Goal: Information Seeking & Learning: Learn about a topic

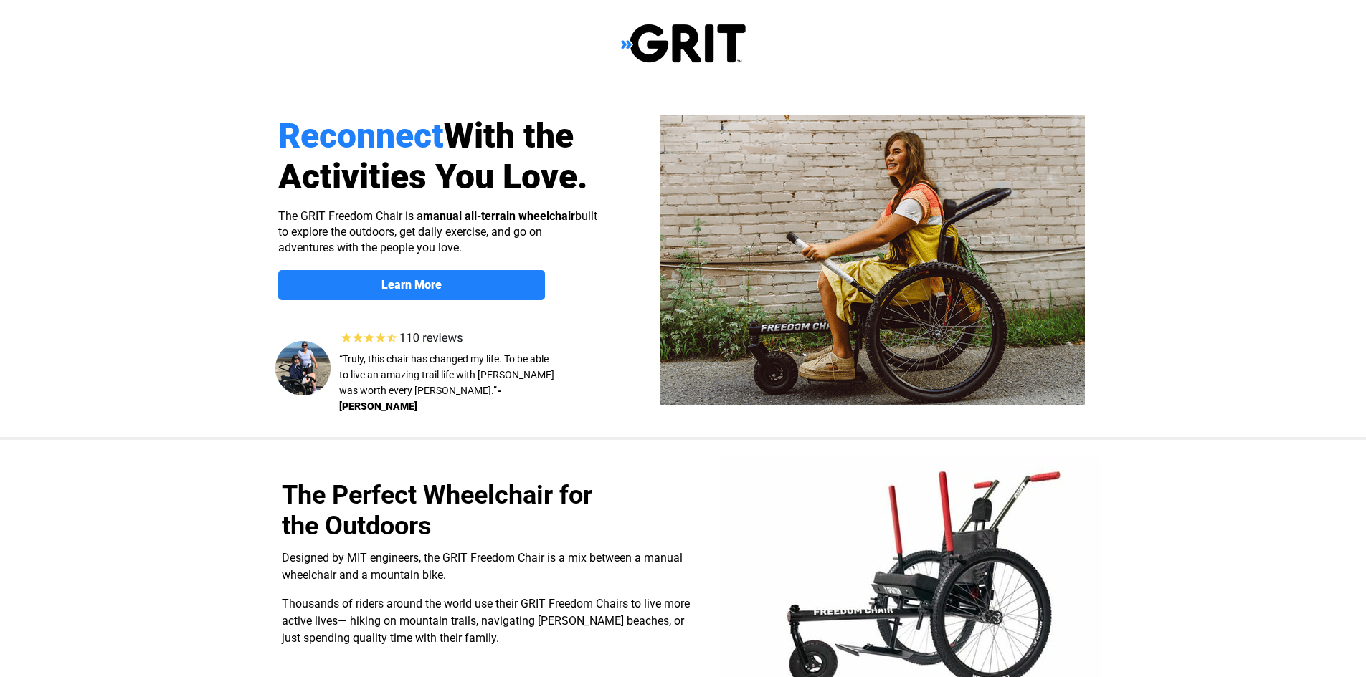
select select "US"
click at [378, 282] on span "Learn More" at bounding box center [411, 285] width 267 height 14
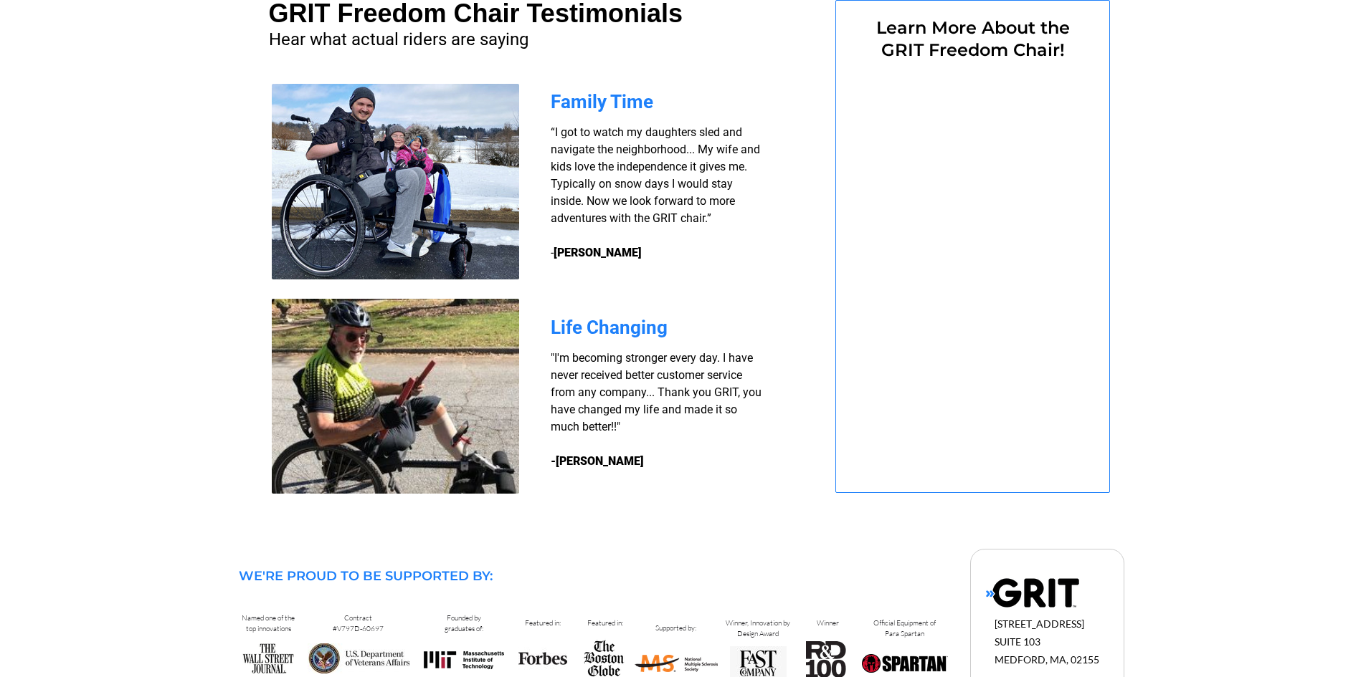
select select "US"
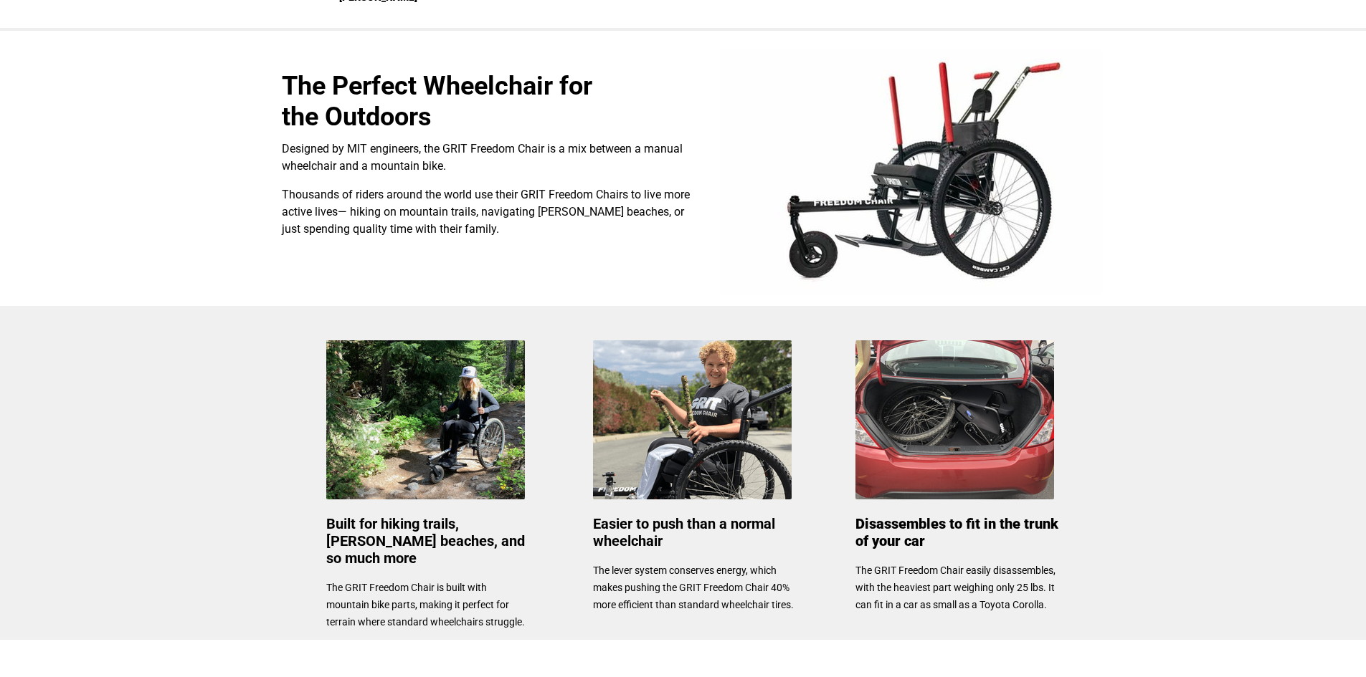
scroll to position [413, 0]
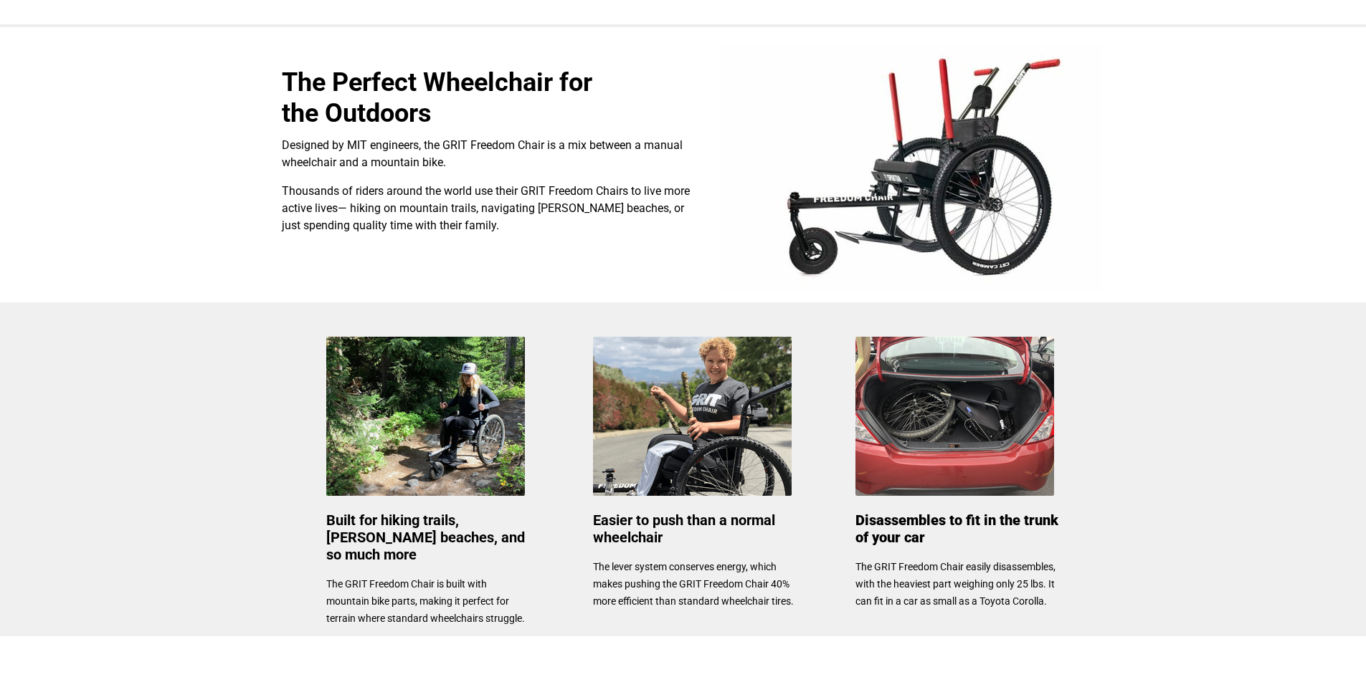
click at [865, 224] on img at bounding box center [911, 168] width 382 height 248
click at [1127, 191] on div at bounding box center [683, 164] width 910 height 275
drag, startPoint x: 743, startPoint y: 459, endPoint x: 736, endPoint y: 449, distance: 11.3
click at [743, 458] on img at bounding box center [692, 416] width 199 height 159
click at [931, 464] on img at bounding box center [954, 416] width 199 height 159
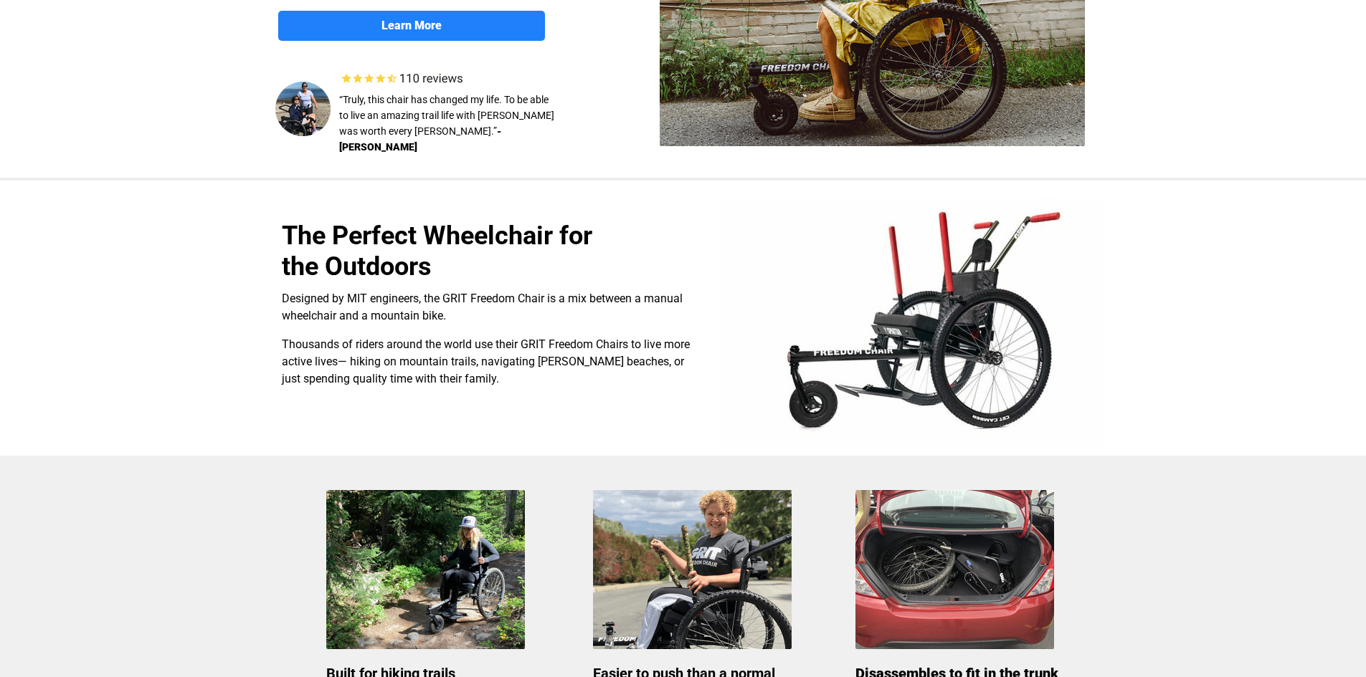
scroll to position [0, 0]
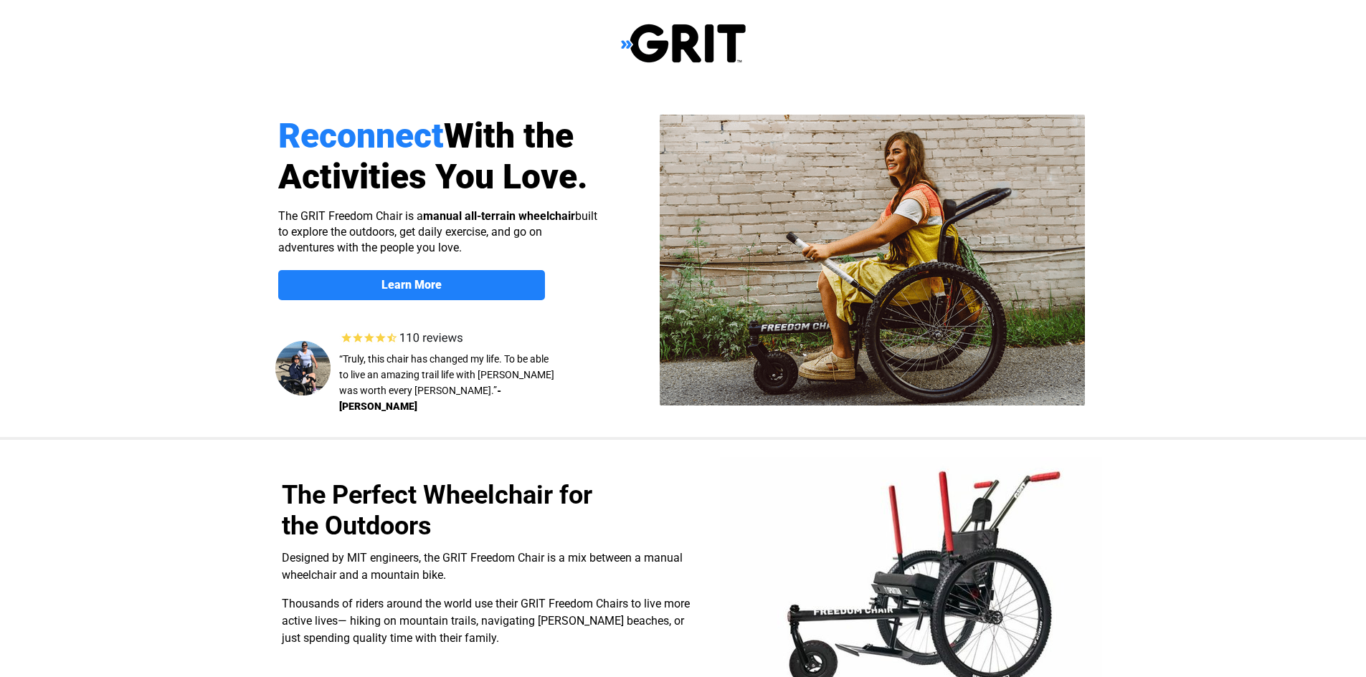
click at [687, 39] on img at bounding box center [683, 43] width 125 height 41
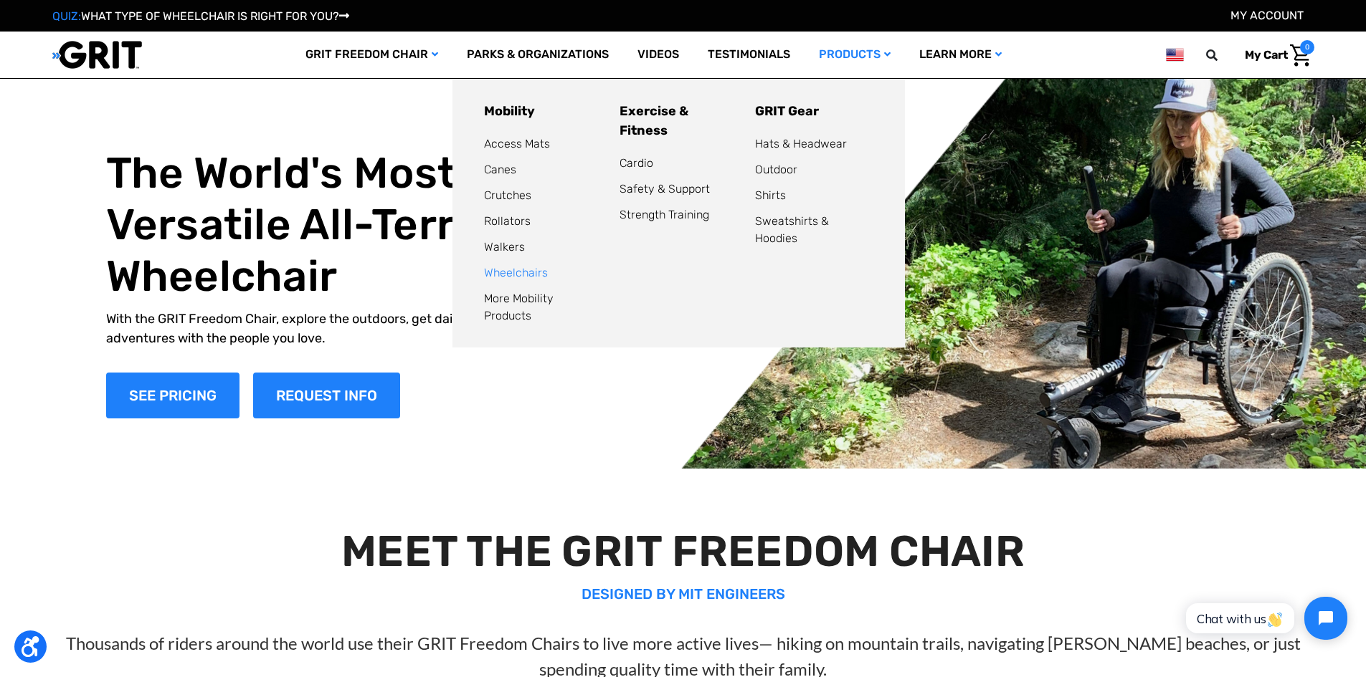
click at [507, 277] on link "Wheelchairs" at bounding box center [516, 273] width 64 height 14
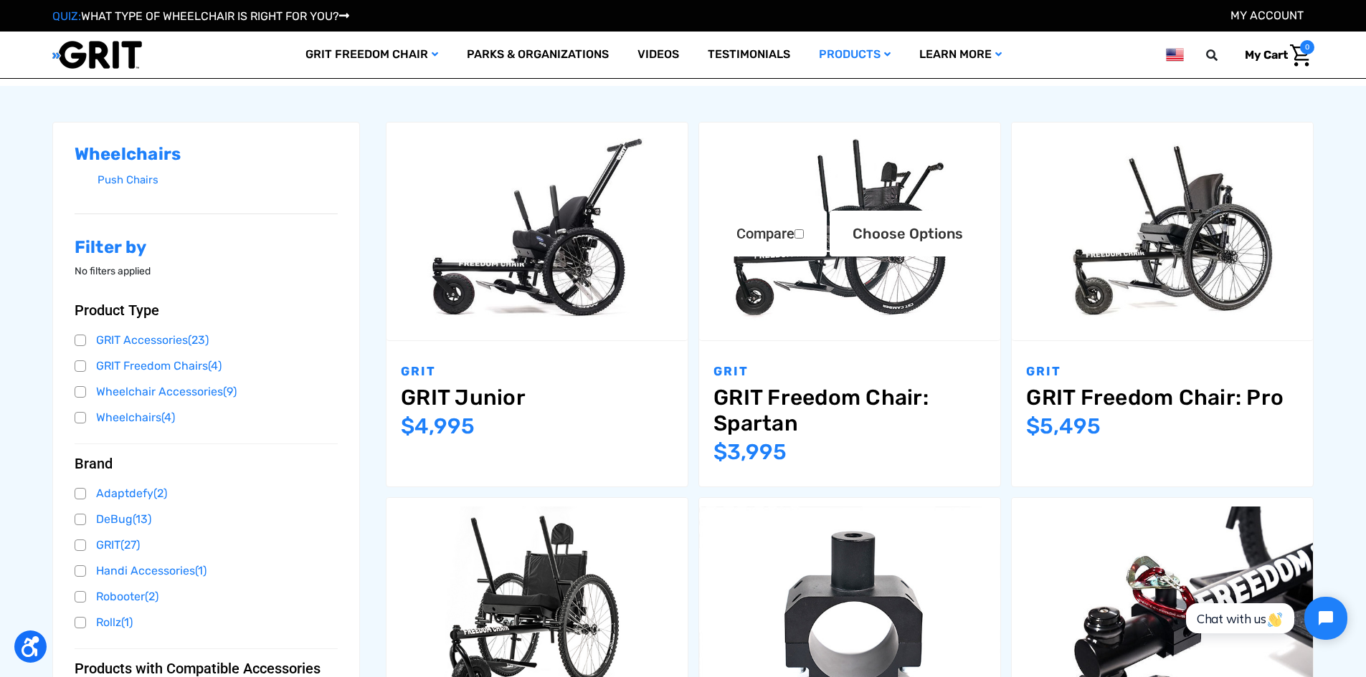
scroll to position [215, 0]
